Goal: Task Accomplishment & Management: Manage account settings

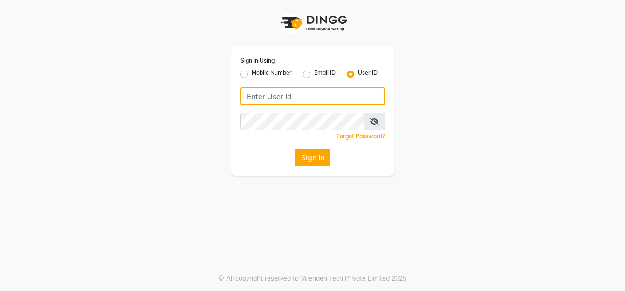
type input "saavinails"
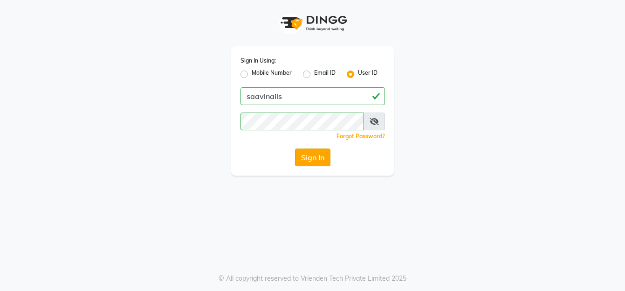
click at [306, 159] on button "Sign In" at bounding box center [312, 157] width 35 height 18
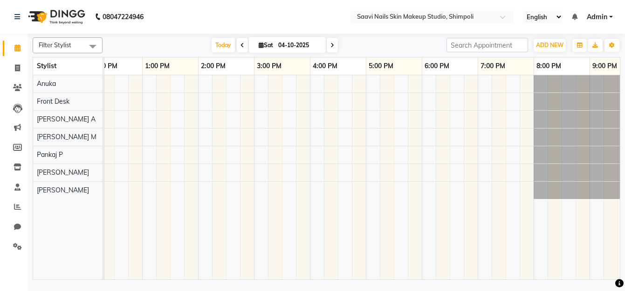
scroll to position [0, 156]
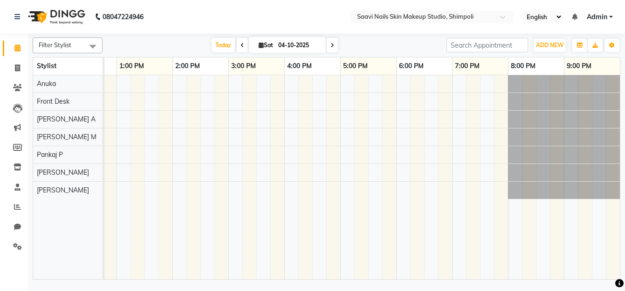
click at [276, 43] on input "04-10-2025" at bounding box center [299, 45] width 47 height 14
select select "10"
select select "2025"
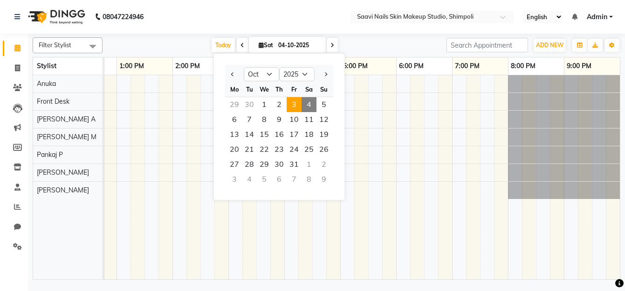
click at [296, 101] on span "3" at bounding box center [294, 104] width 15 height 15
type input "03-10-2025"
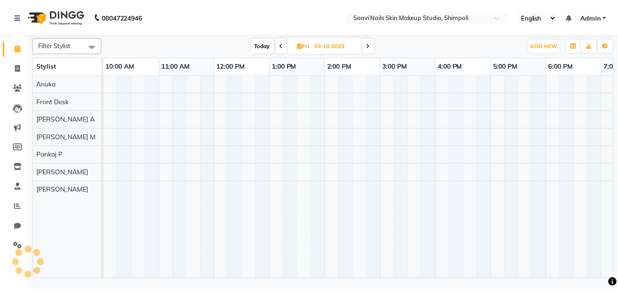
scroll to position [0, 56]
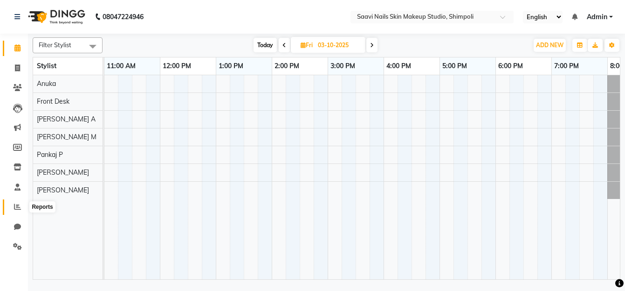
click at [17, 208] on icon at bounding box center [17, 206] width 7 height 7
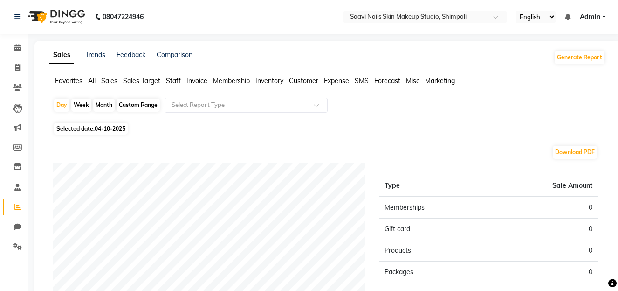
click at [115, 131] on span "04-10-2025" at bounding box center [110, 128] width 31 height 7
select select "10"
select select "2025"
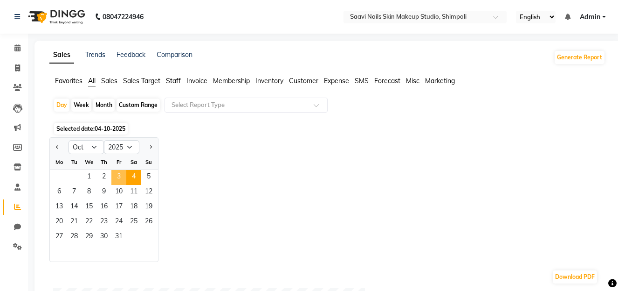
click at [122, 174] on span "3" at bounding box center [118, 177] width 15 height 15
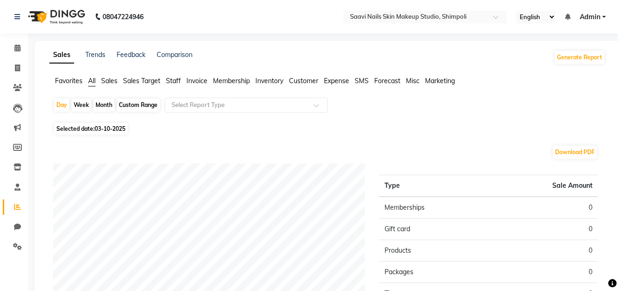
click at [117, 82] on span "Sales" at bounding box center [109, 80] width 16 height 8
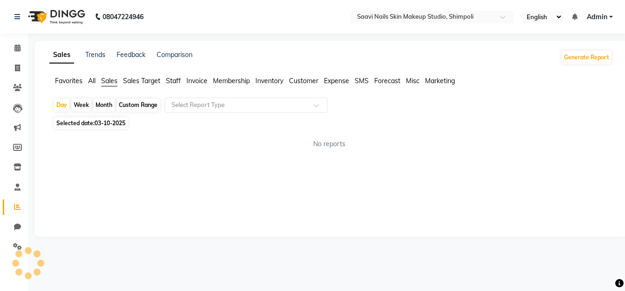
click at [114, 121] on span "03-10-2025" at bounding box center [110, 122] width 31 height 7
select select "10"
select select "2025"
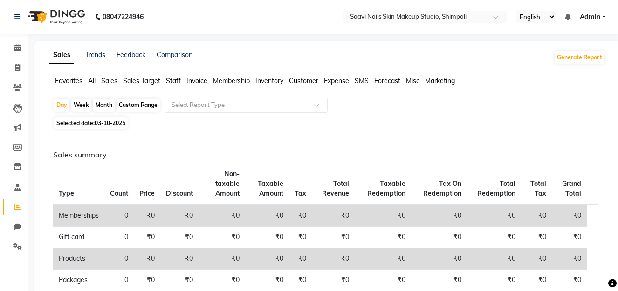
click at [102, 123] on span "03-10-2025" at bounding box center [110, 122] width 31 height 7
select select "10"
select select "2025"
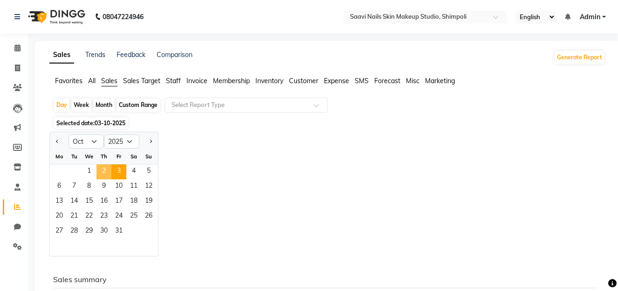
click at [103, 171] on span "2" at bounding box center [104, 171] width 15 height 15
